Goal: Information Seeking & Learning: Learn about a topic

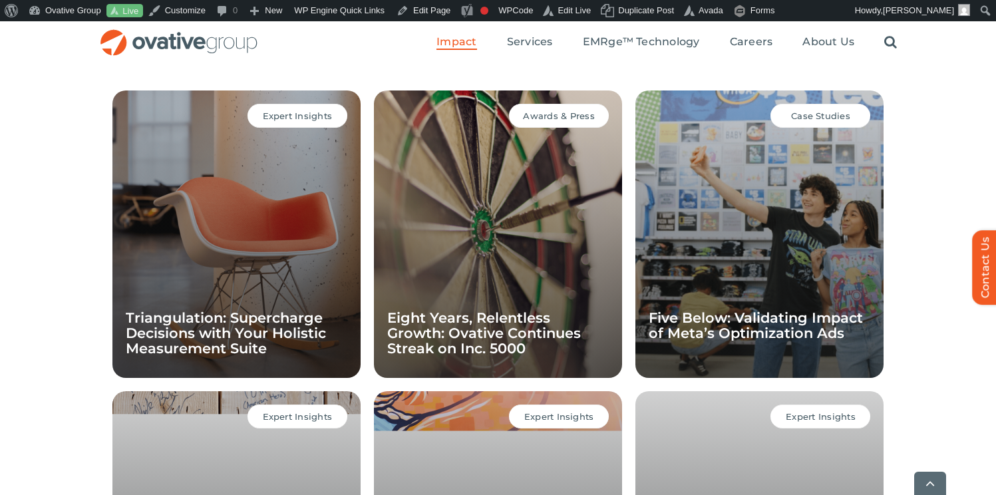
scroll to position [983, 0]
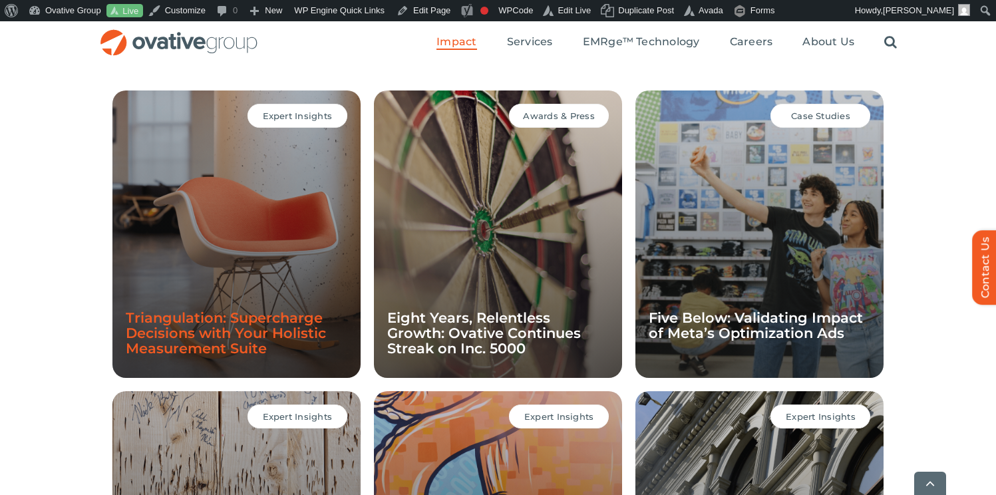
click at [271, 309] on link "Triangulation: Supercharge Decisions with Your Holistic Measurement Suite" at bounding box center [226, 332] width 200 height 47
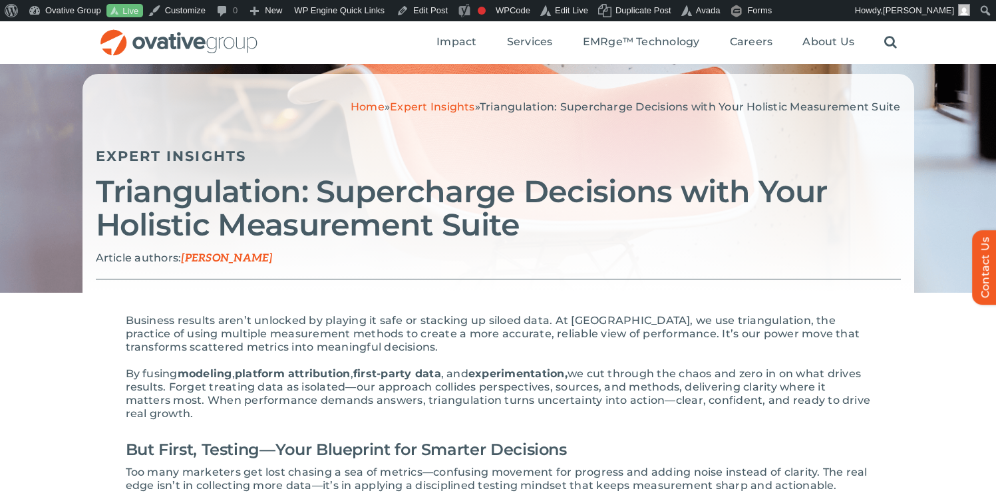
scroll to position [79, 0]
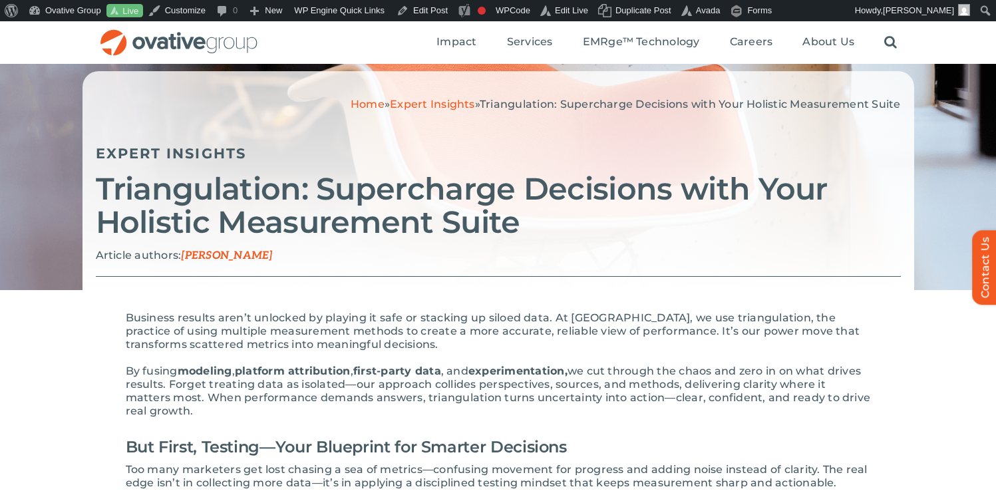
click at [464, 311] on span "Business results aren’t unlocked by playing it safe or stacking up siloed data.…" at bounding box center [493, 330] width 735 height 39
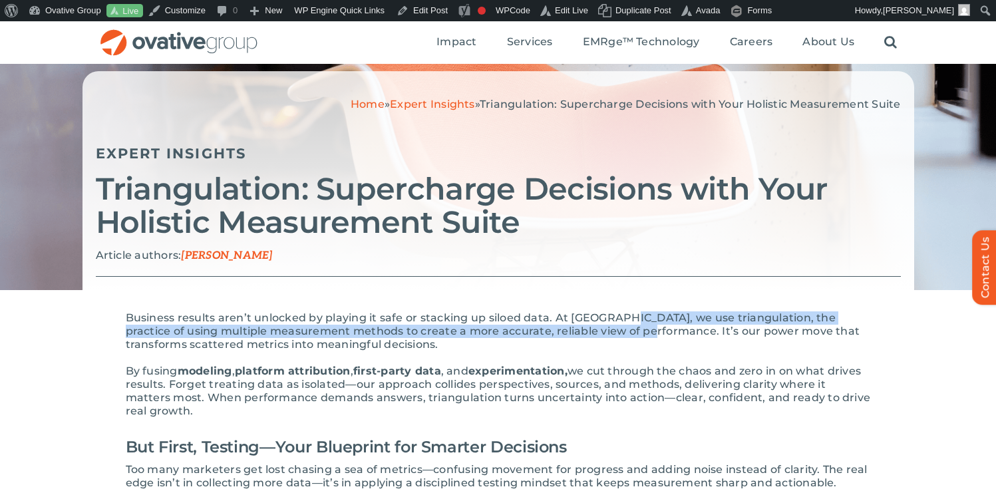
drag, startPoint x: 617, startPoint y: 306, endPoint x: 618, endPoint y: 293, distance: 12.7
click at [618, 311] on span "Business results aren’t unlocked by playing it safe or stacking up siloed data.…" at bounding box center [493, 330] width 735 height 39
copy span "we use triangulation, the practice of using multiple measurement methods to cre…"
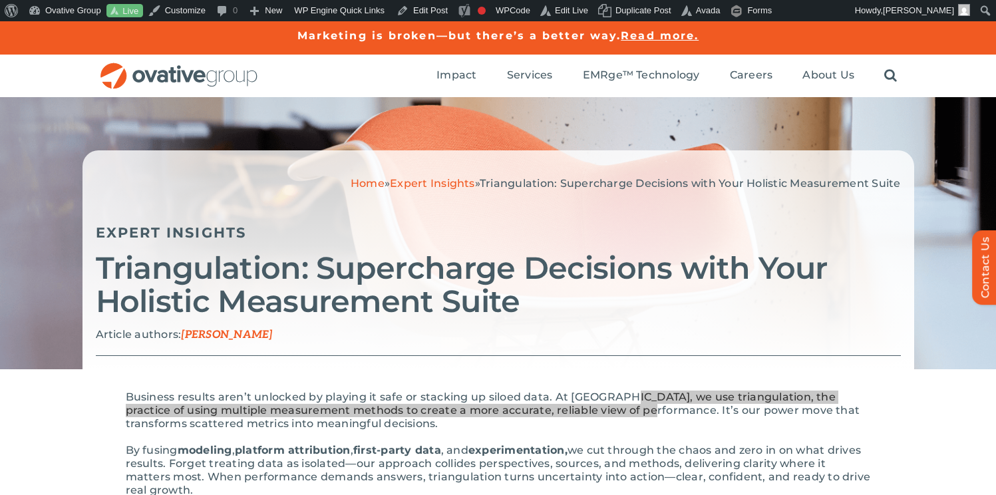
scroll to position [13, 0]
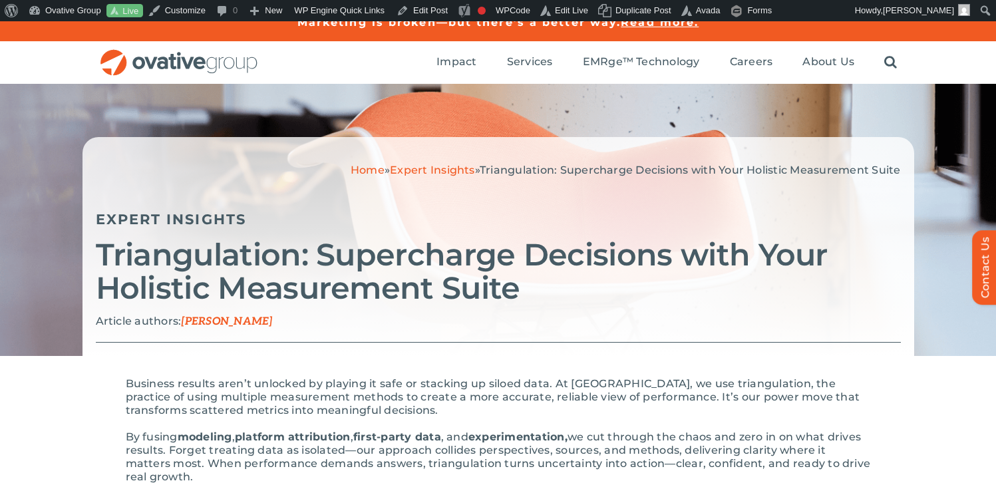
click at [576, 377] on span "Business results aren’t unlocked by playing it safe or stacking up siloed data.…" at bounding box center [493, 396] width 735 height 39
